Goal: Obtain resource: Download file/media

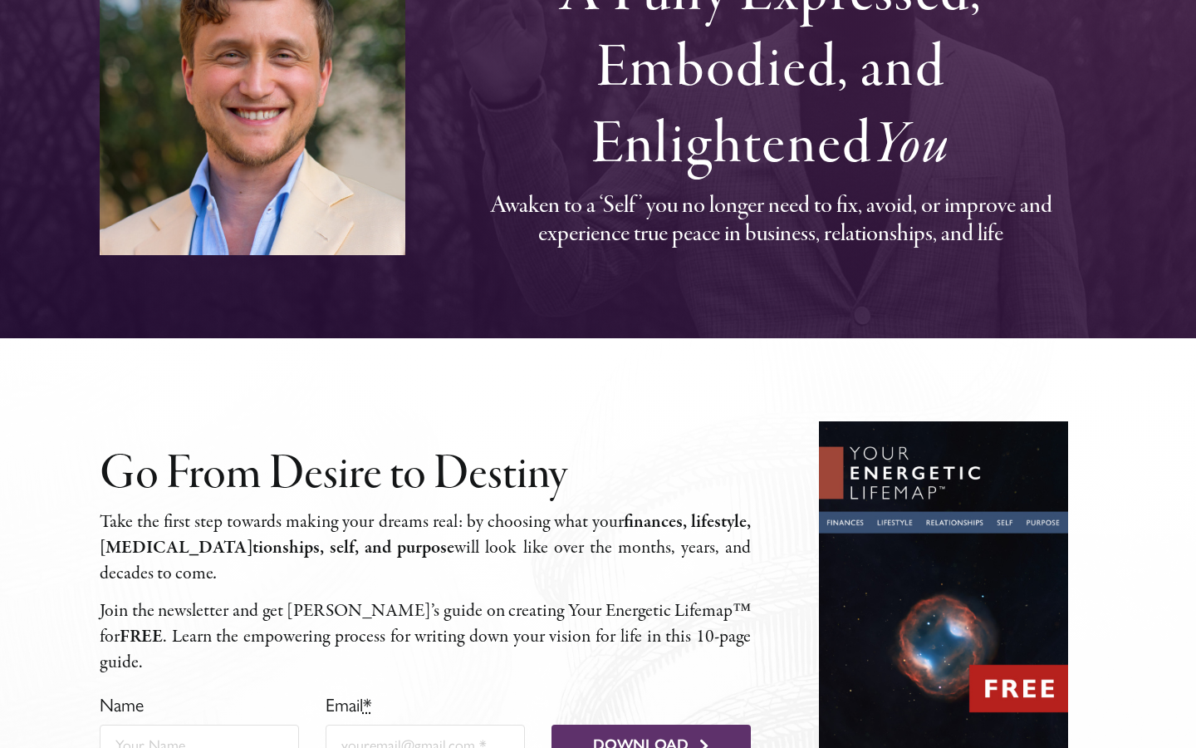
scroll to position [395, 0]
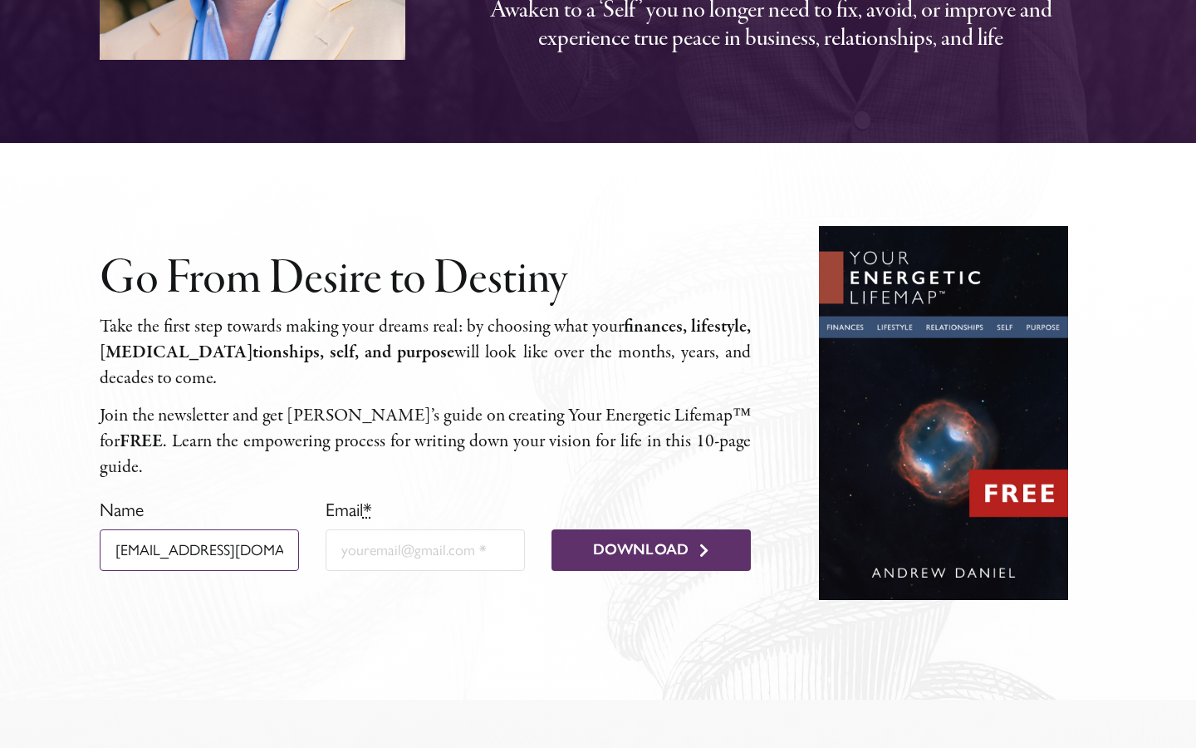
click at [248, 529] on input "[EMAIL_ADDRESS][DOMAIN_NAME]" at bounding box center [200, 550] width 200 height 42
click at [248, 529] on input "svgboson@gmail.com" at bounding box center [200, 550] width 200 height 42
type input "Shaurya"
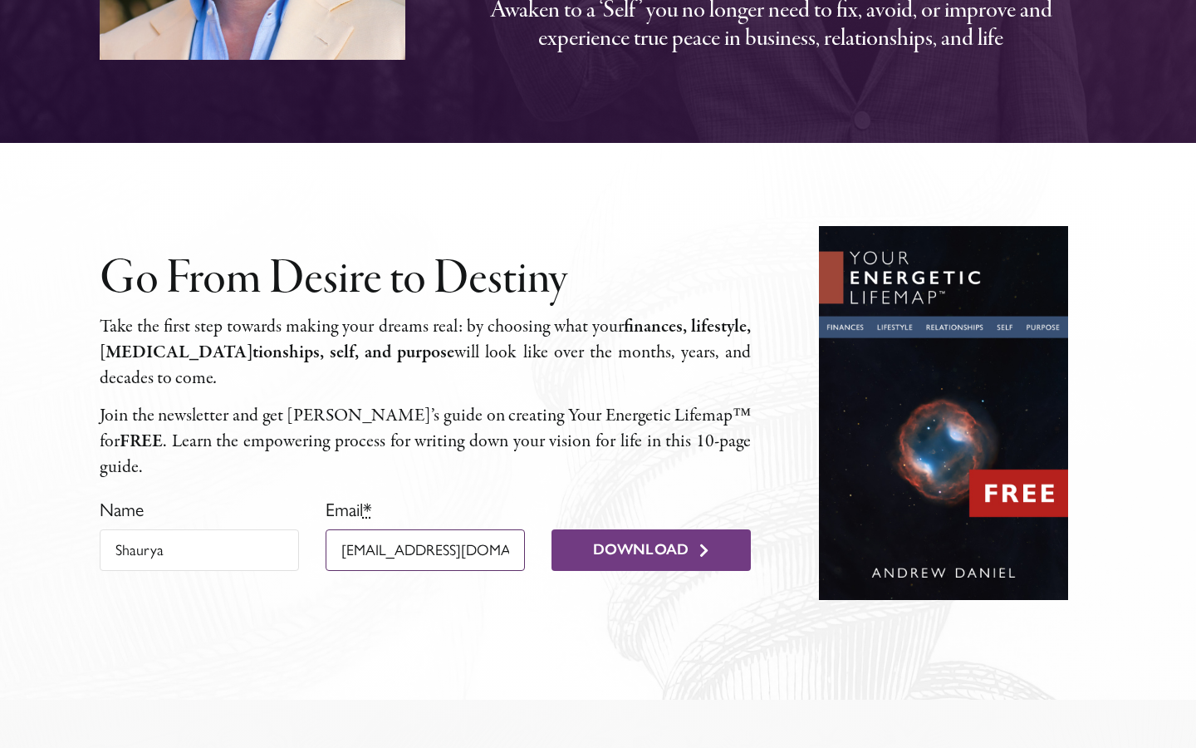
type input "svgboson@gmail.com"
click at [653, 541] on span "Download" at bounding box center [641, 550] width 96 height 18
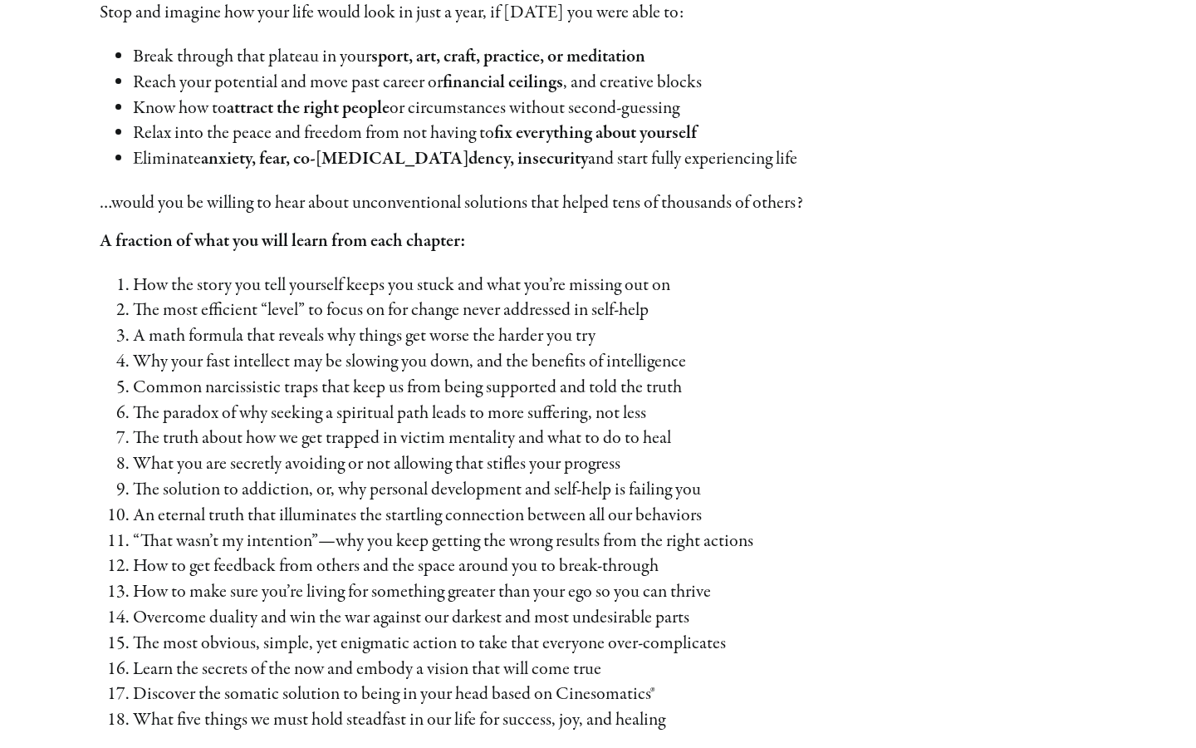
scroll to position [1554, 0]
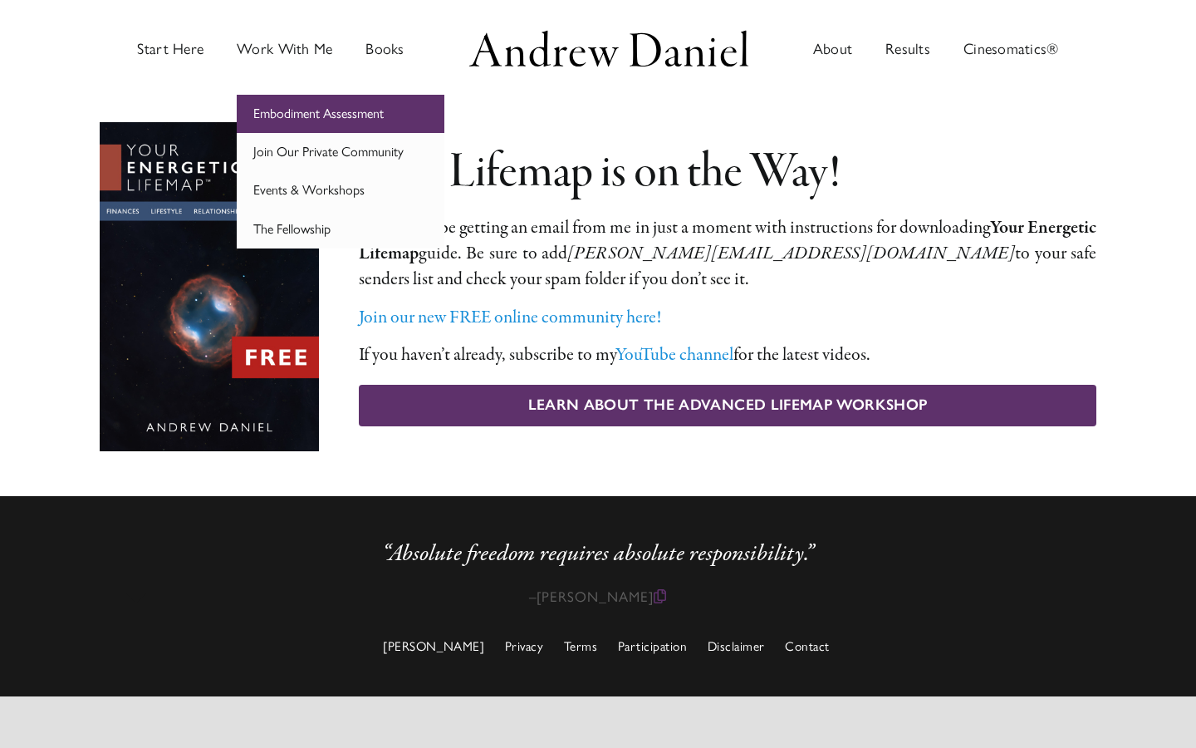
click at [297, 120] on span "Embodiment Assessment" at bounding box center [318, 114] width 130 height 16
